Goal: Information Seeking & Learning: Find contact information

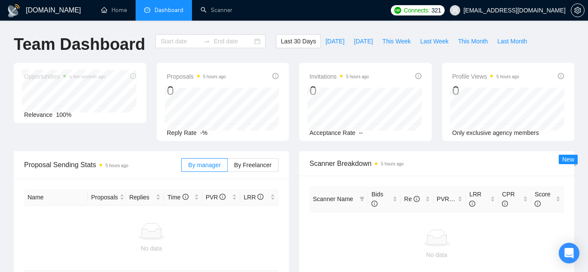
type input "[DATE]"
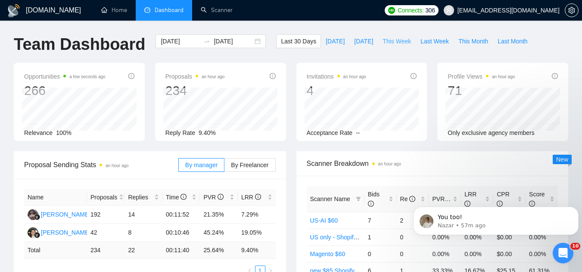
click at [390, 45] on span "This Week" at bounding box center [396, 41] width 28 height 9
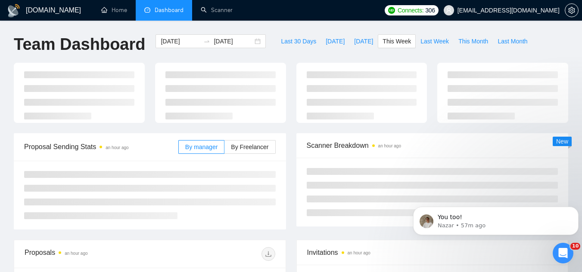
type input "[DATE]"
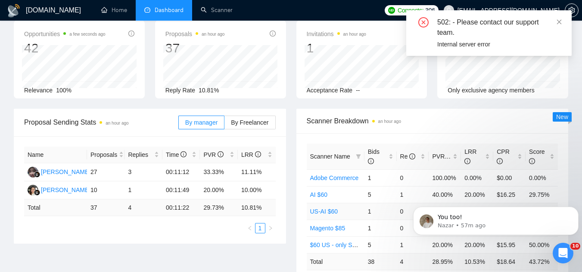
scroll to position [43, 0]
click at [477, 222] on p "Nazar • 57m ago" at bounding box center [502, 226] width 130 height 8
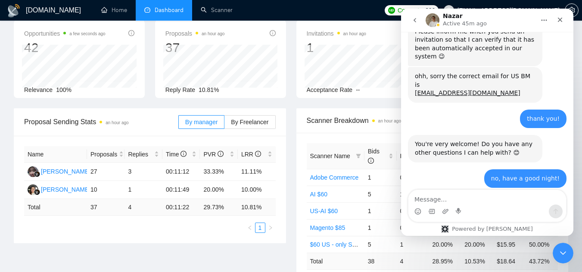
scroll to position [418, 0]
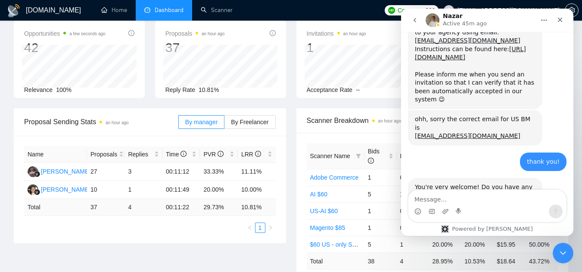
click at [467, 115] on div "ohh, sorry the correct email for US BM is [EMAIL_ADDRESS][DOMAIN_NAME]" at bounding box center [475, 127] width 121 height 25
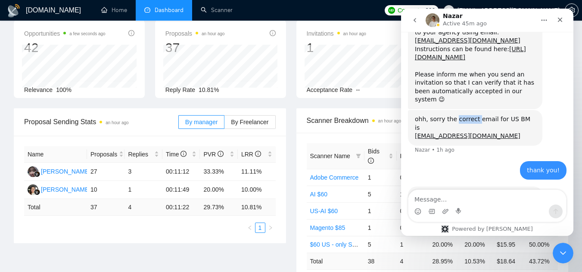
click at [467, 115] on div "ohh, sorry the correct email for US BM is [EMAIL_ADDRESS][DOMAIN_NAME]" at bounding box center [475, 127] width 121 height 25
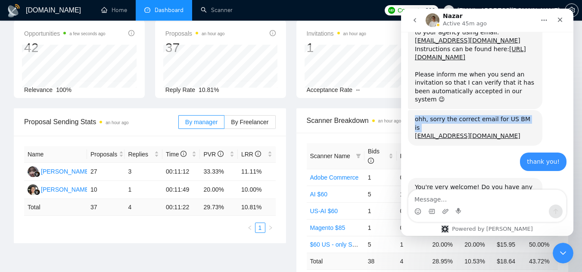
click at [467, 115] on div "ohh, sorry the correct email for US BM is [EMAIL_ADDRESS][DOMAIN_NAME]" at bounding box center [475, 127] width 121 height 25
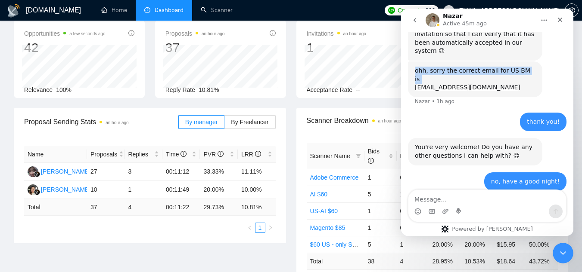
scroll to position [470, 0]
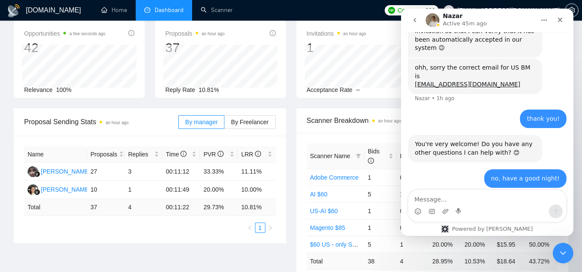
click at [483, 64] on div "ohh, sorry the correct email for US BM is [EMAIL_ADDRESS][DOMAIN_NAME]" at bounding box center [475, 76] width 121 height 25
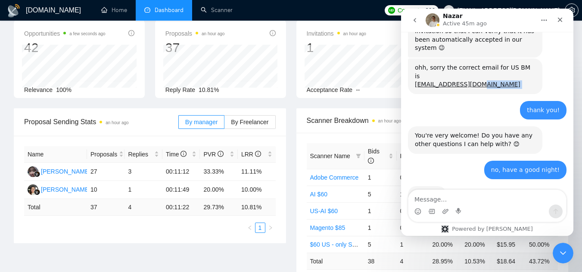
click at [483, 64] on div "ohh, sorry the correct email for US BM is [EMAIL_ADDRESS][DOMAIN_NAME]" at bounding box center [475, 76] width 121 height 25
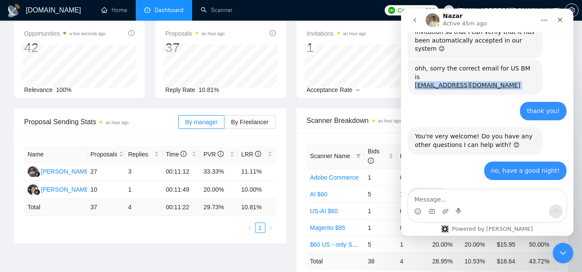
click at [483, 65] on div "ohh, sorry the correct email for US BM is [EMAIL_ADDRESS][DOMAIN_NAME]" at bounding box center [475, 77] width 121 height 25
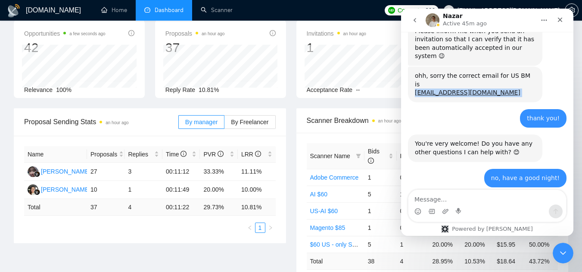
scroll to position [461, 0]
copy link "[EMAIL_ADDRESS][DOMAIN_NAME]"
